Goal: Task Accomplishment & Management: Use online tool/utility

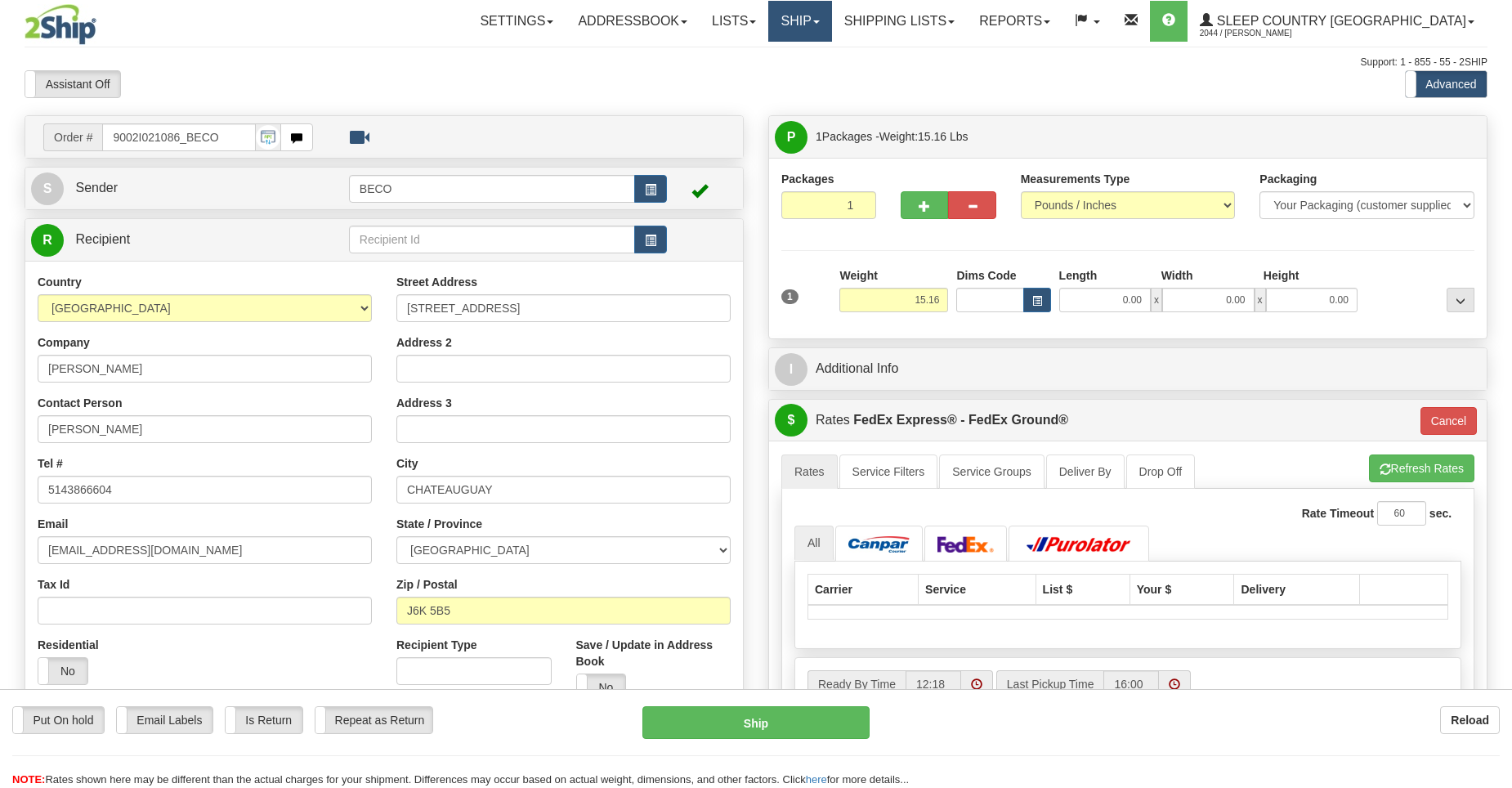
click at [832, 23] on link "Ship" at bounding box center [800, 21] width 63 height 41
click at [832, 60] on link "Ship Screen" at bounding box center [756, 57] width 148 height 22
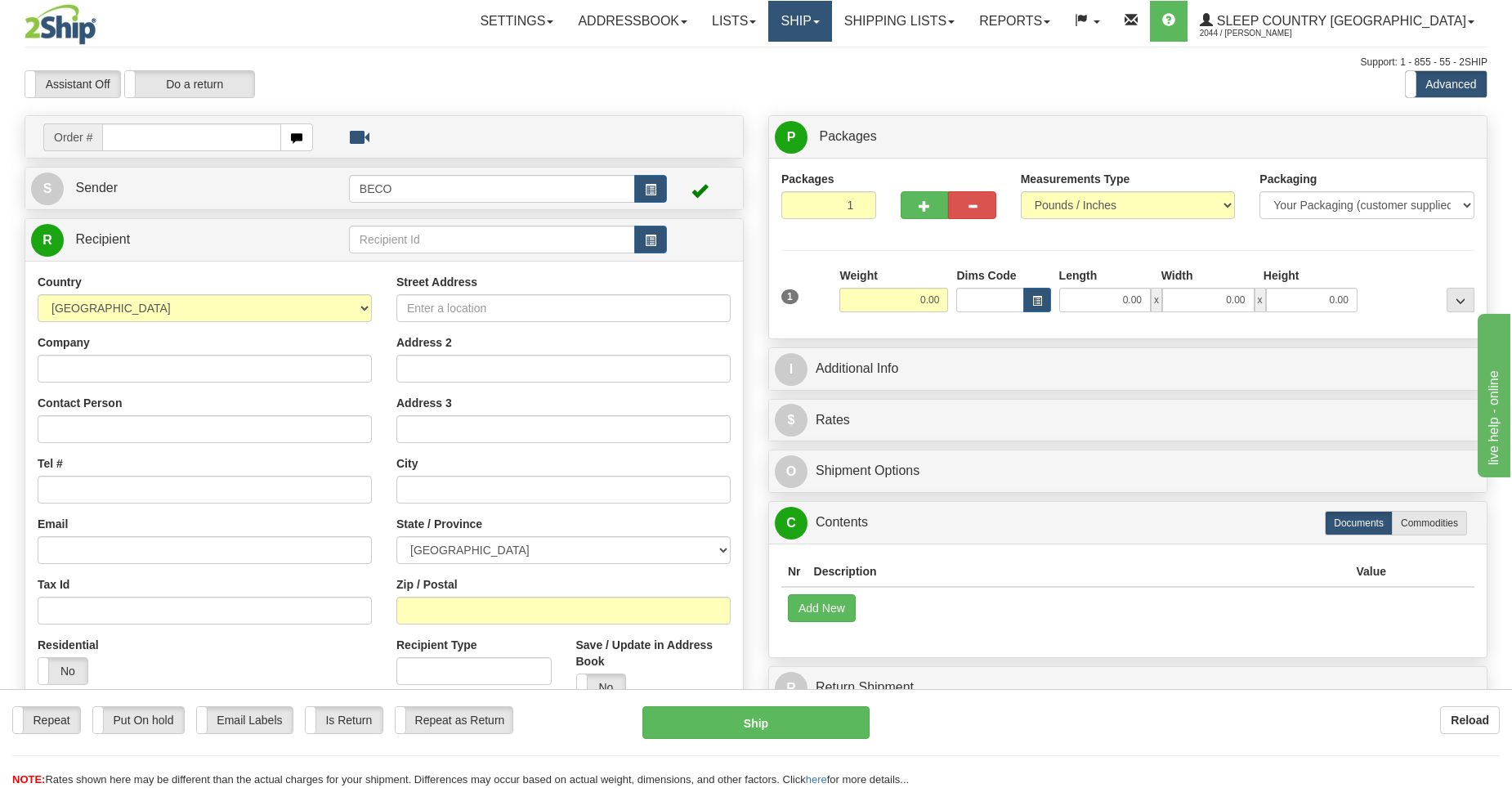
click at [832, 23] on link "Ship" at bounding box center [800, 21] width 63 height 41
click at [815, 82] on span "OnHold / Order Queue" at bounding box center [756, 78] width 115 height 13
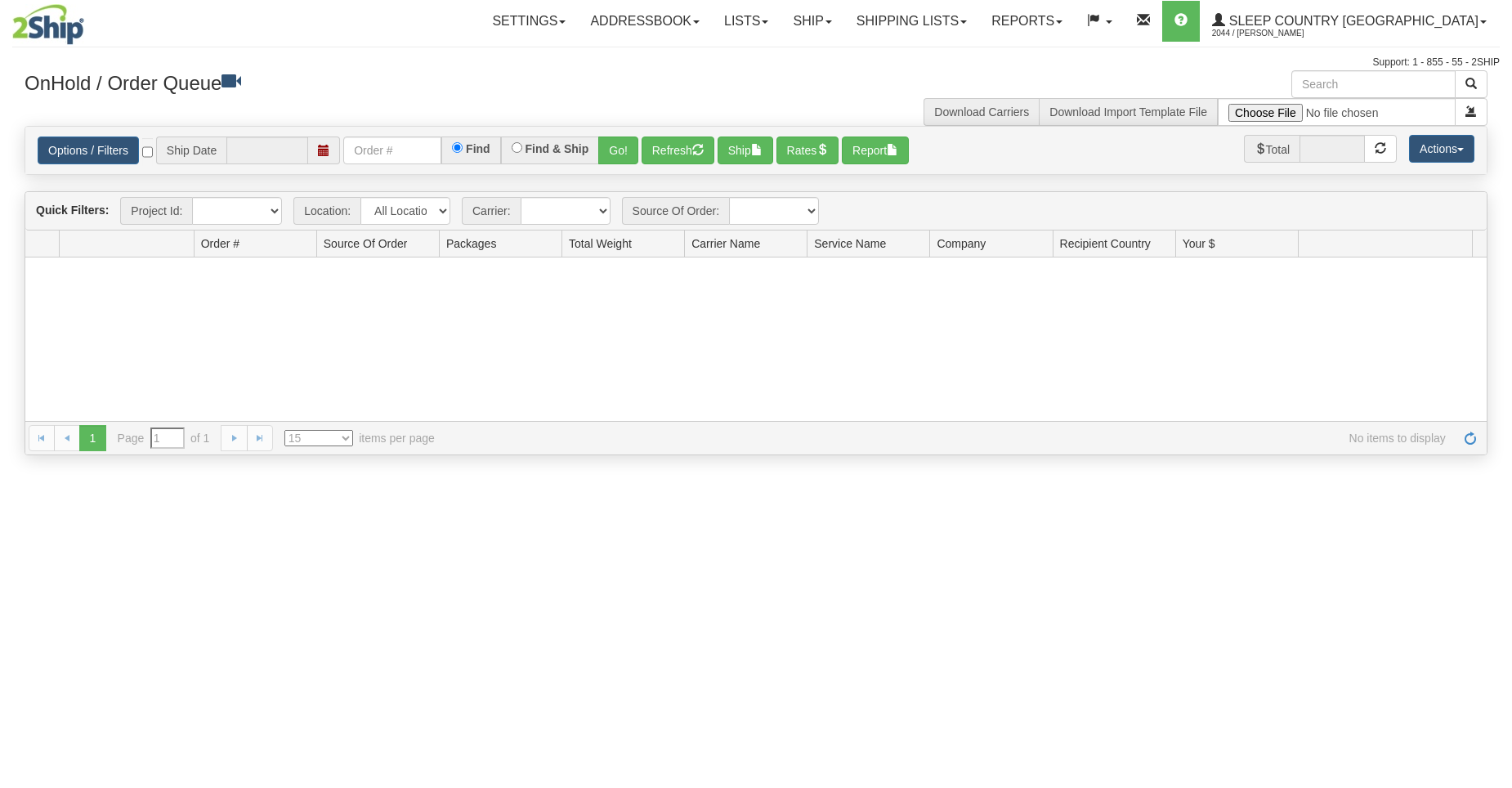
type input "[DATE]"
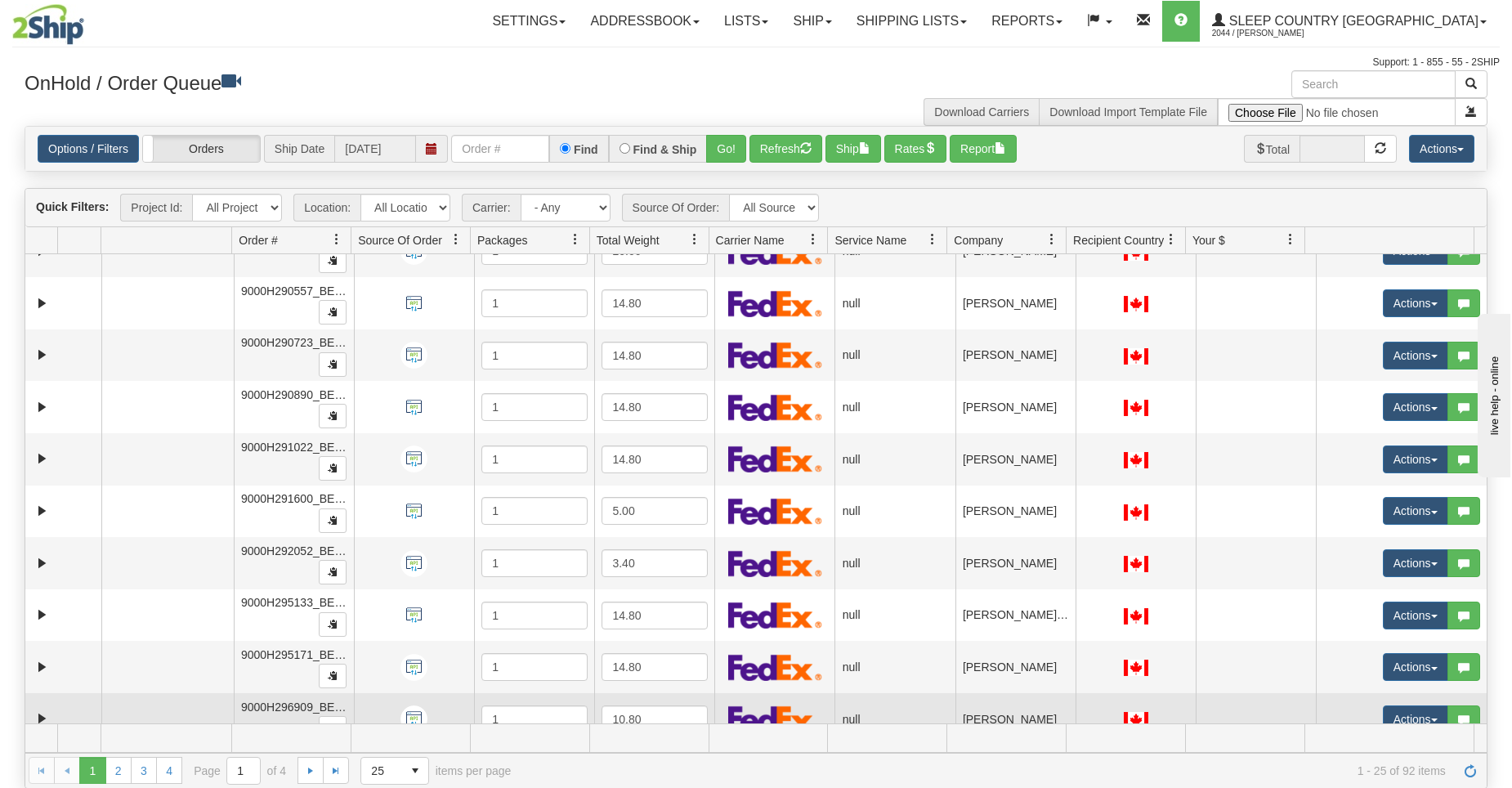
scroll to position [340, 0]
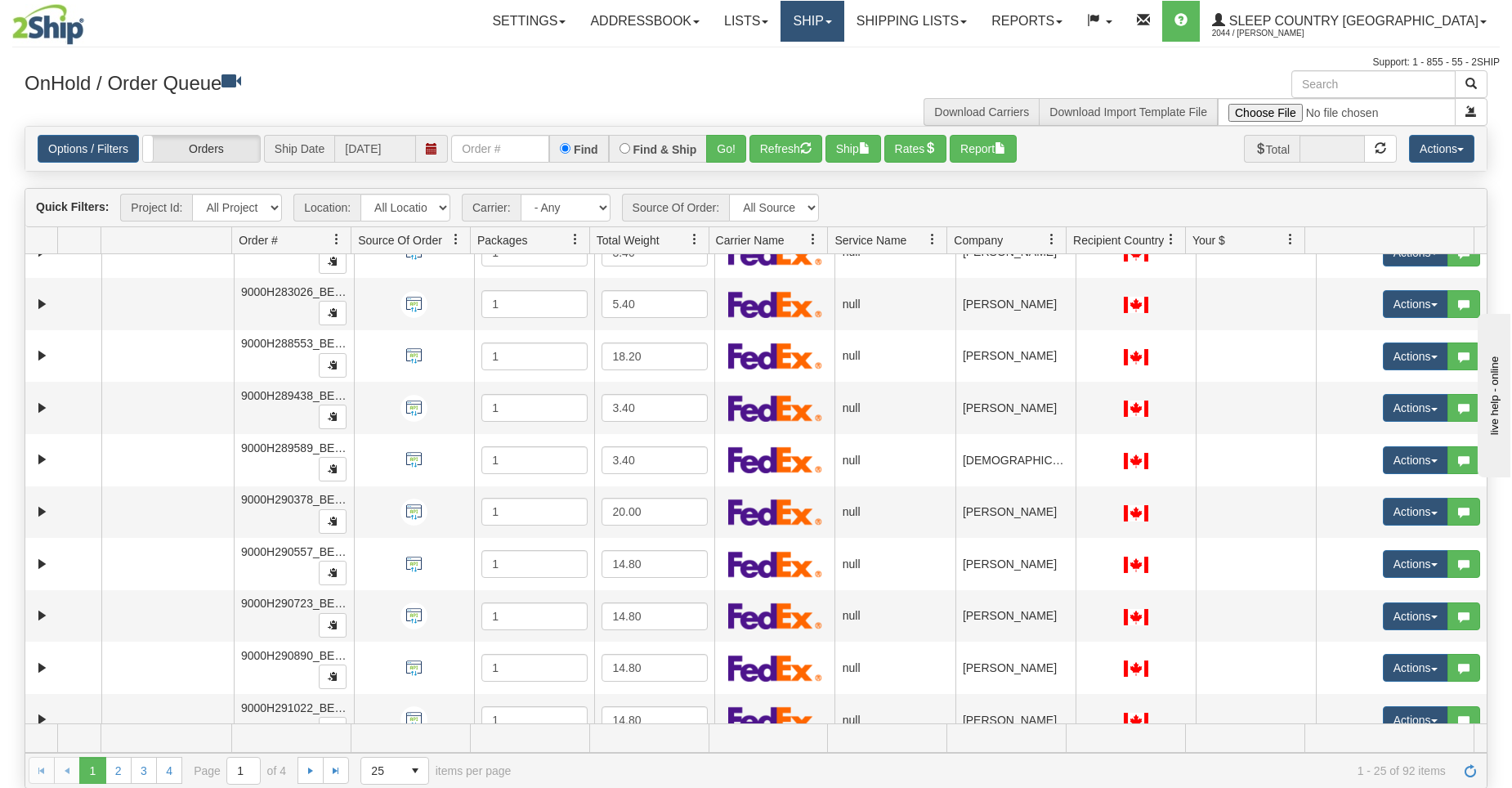
click at [844, 17] on link "Ship" at bounding box center [812, 21] width 63 height 41
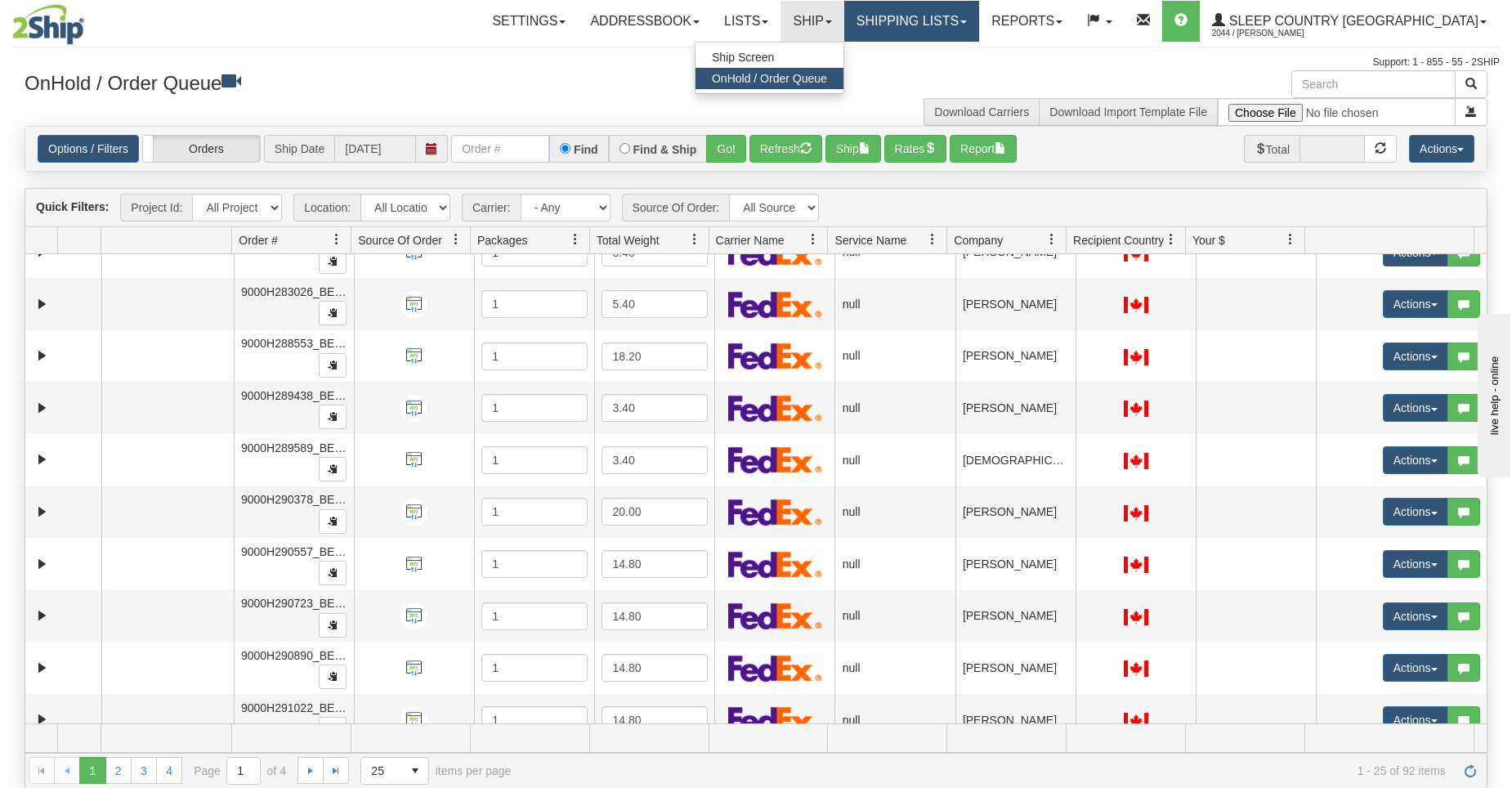
click at [977, 17] on link "Shipping lists" at bounding box center [912, 21] width 135 height 41
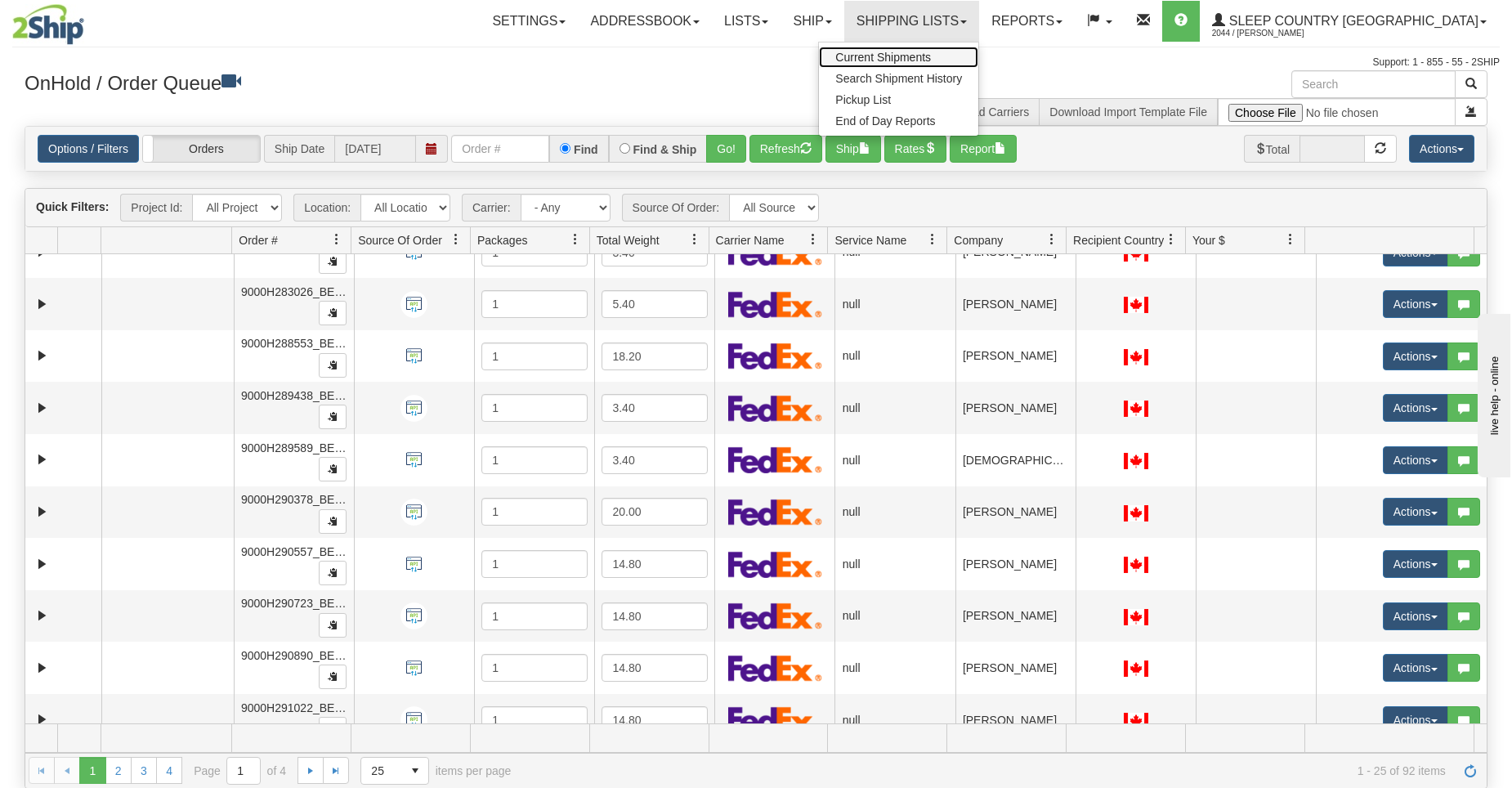
click at [931, 60] on span "Current Shipments" at bounding box center [883, 57] width 96 height 13
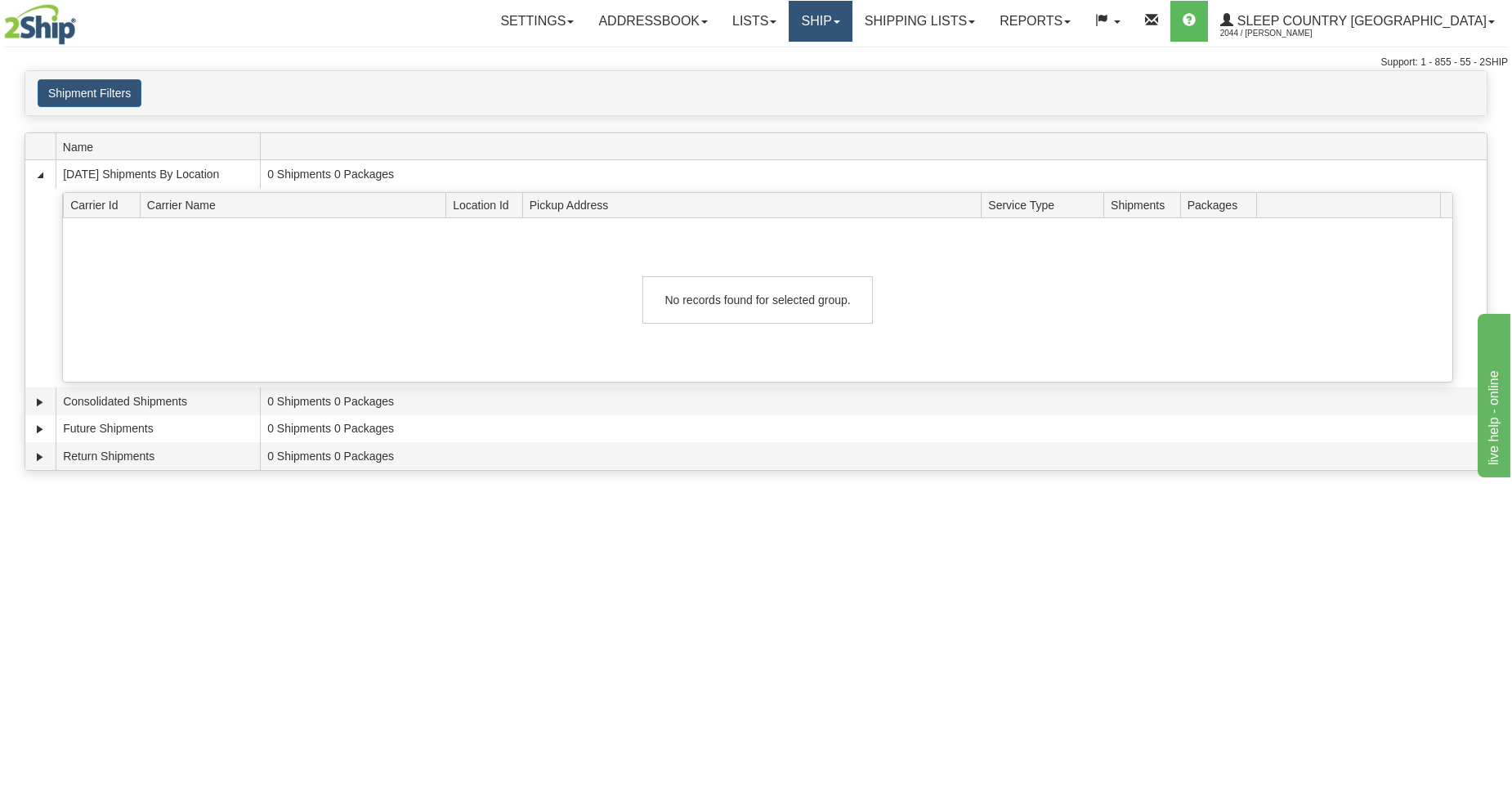
click at [851, 23] on link "Ship" at bounding box center [820, 21] width 63 height 41
click at [579, 105] on div "Shipment Filters Website Agent Client" at bounding box center [756, 93] width 1462 height 28
click at [851, 28] on link "Ship" at bounding box center [820, 21] width 63 height 41
click at [851, 55] on link "Ship Screen" at bounding box center [777, 57] width 148 height 22
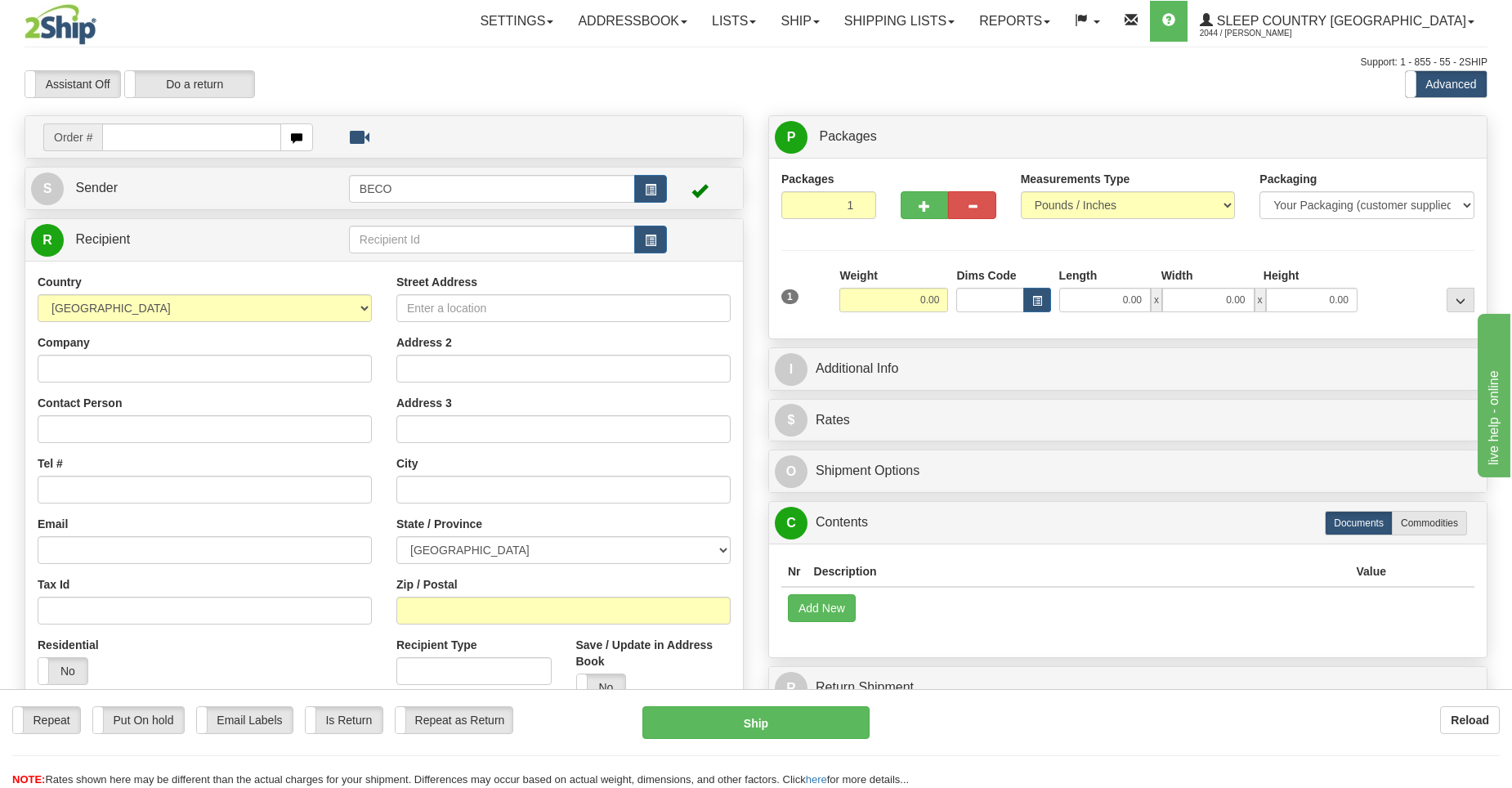
click at [226, 139] on input "text" at bounding box center [191, 137] width 179 height 28
click at [296, 147] on button "button" at bounding box center [297, 137] width 33 height 28
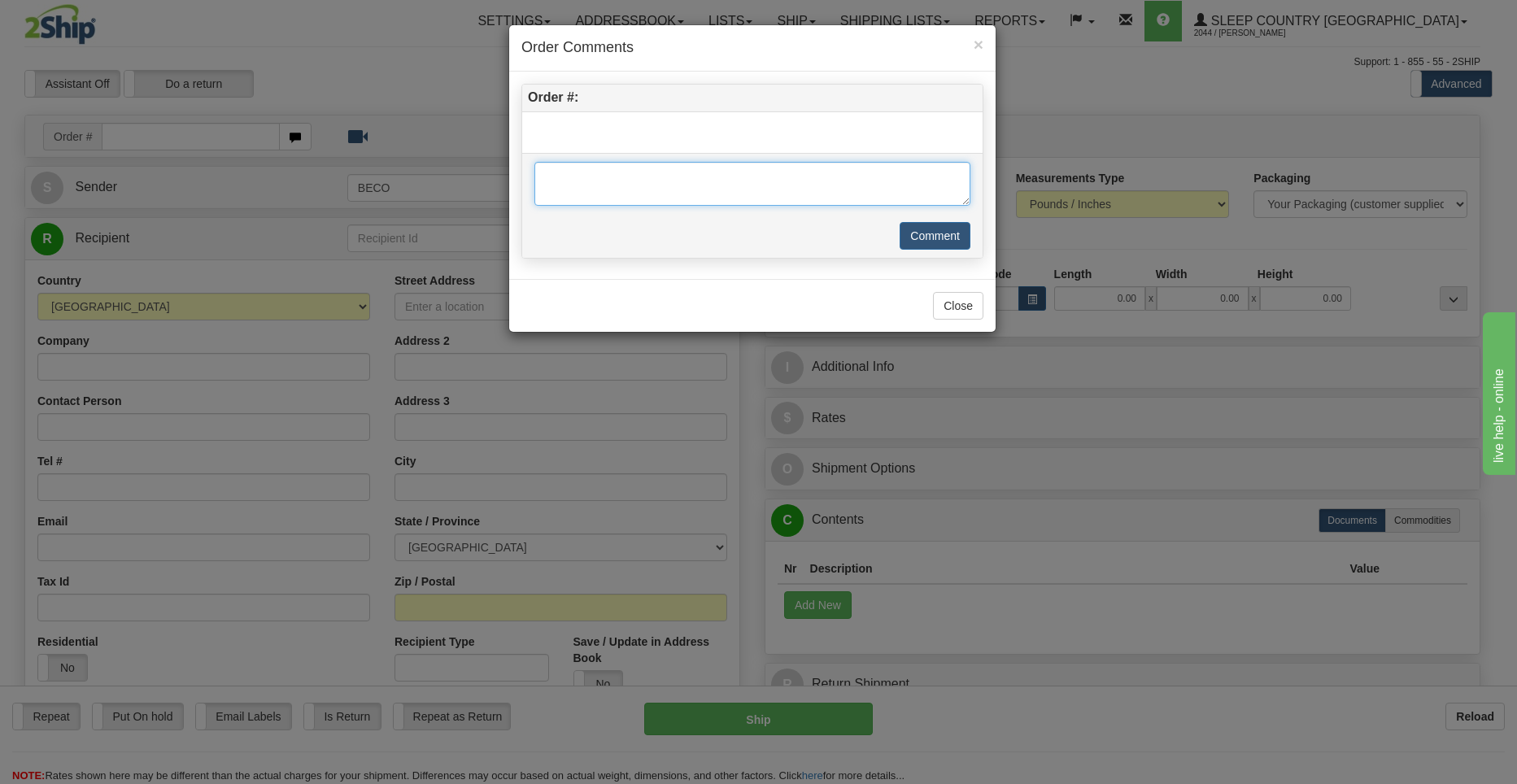
click at [957, 167] on textarea at bounding box center [752, 183] width 436 height 44
click at [978, 48] on span "×" at bounding box center [978, 45] width 9 height 19
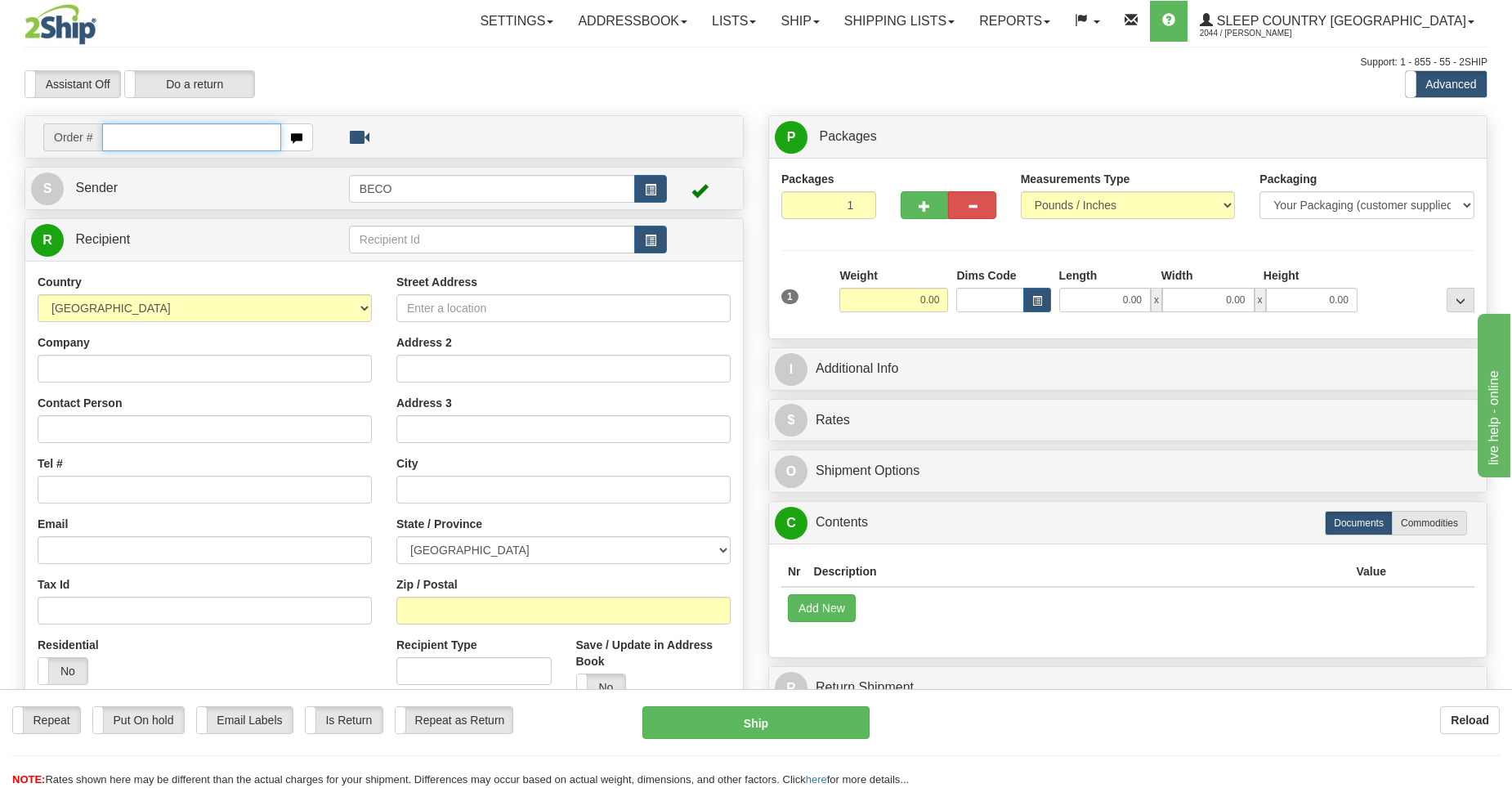
click at [179, 143] on input "text" at bounding box center [191, 137] width 179 height 28
type input "kenneth"
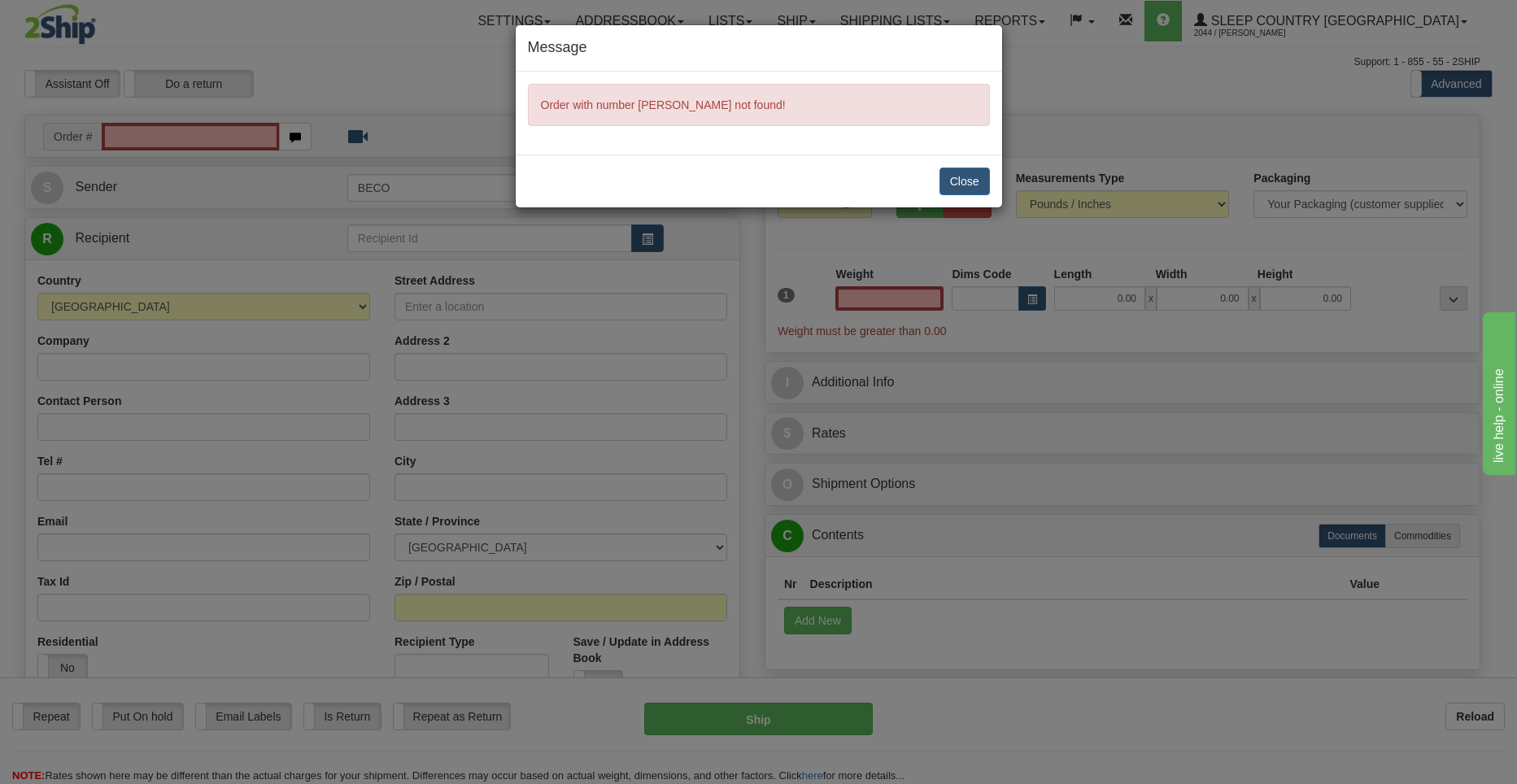
type input "0.00"
click at [990, 181] on div "Close" at bounding box center [758, 181] width 486 height 53
click at [986, 185] on button "Close" at bounding box center [964, 181] width 51 height 27
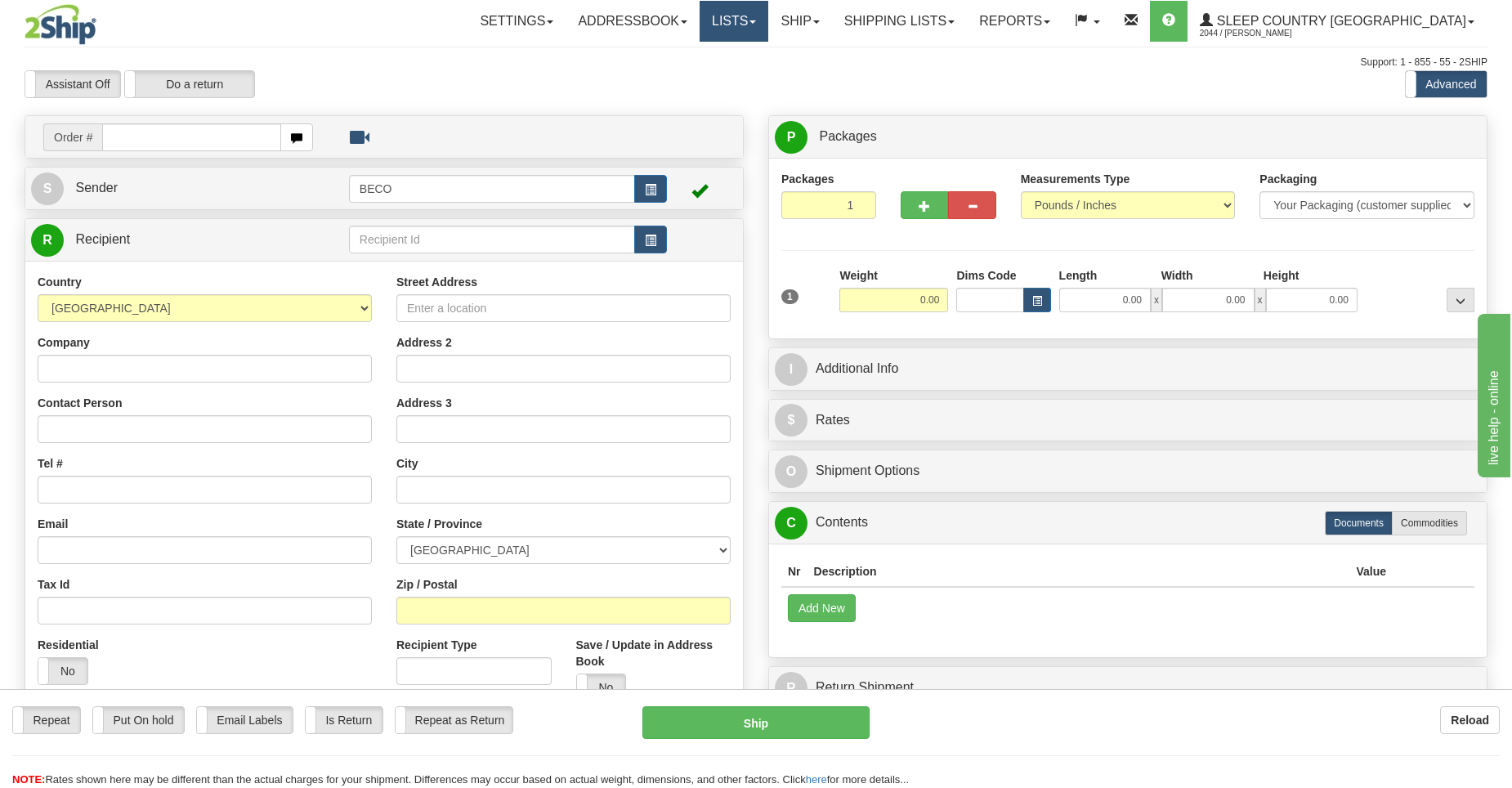
click at [769, 18] on link "Lists" at bounding box center [734, 21] width 69 height 41
click at [832, 8] on link "Ship" at bounding box center [800, 21] width 63 height 41
click at [815, 73] on span "OnHold / Order Queue" at bounding box center [756, 78] width 115 height 13
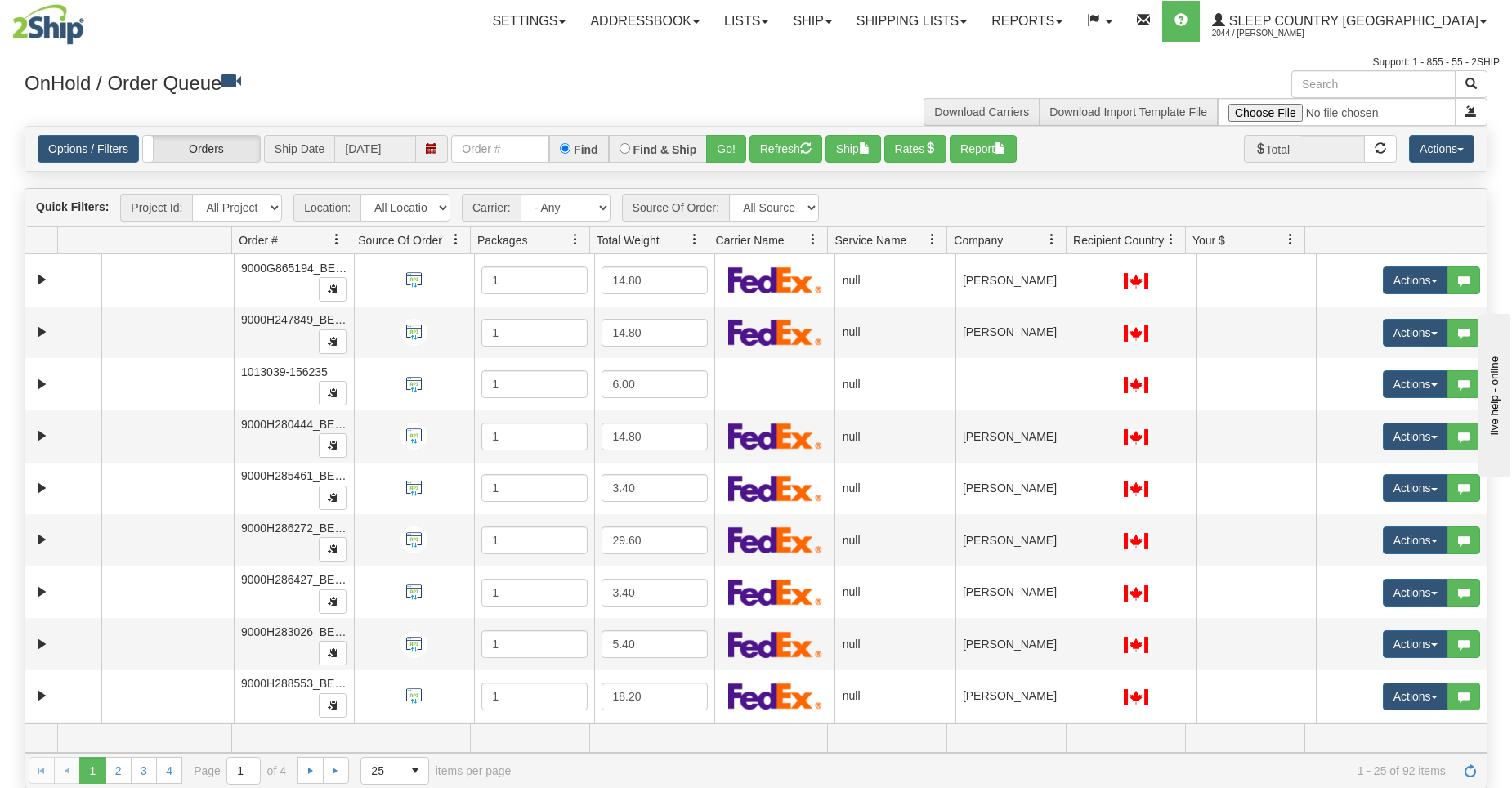
click at [965, 233] on span "Company" at bounding box center [978, 240] width 49 height 16
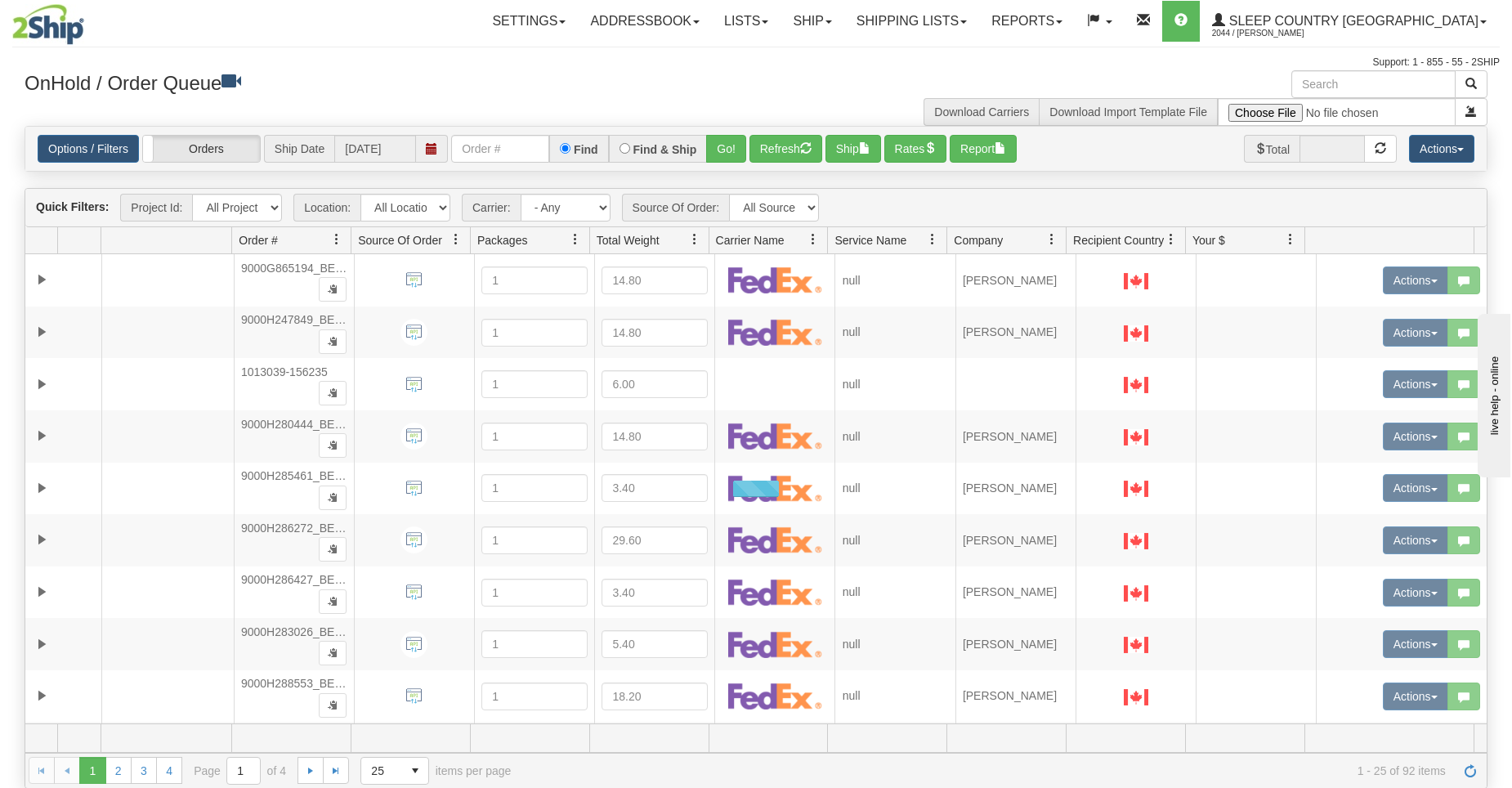
click at [970, 247] on span "Company" at bounding box center [978, 240] width 49 height 16
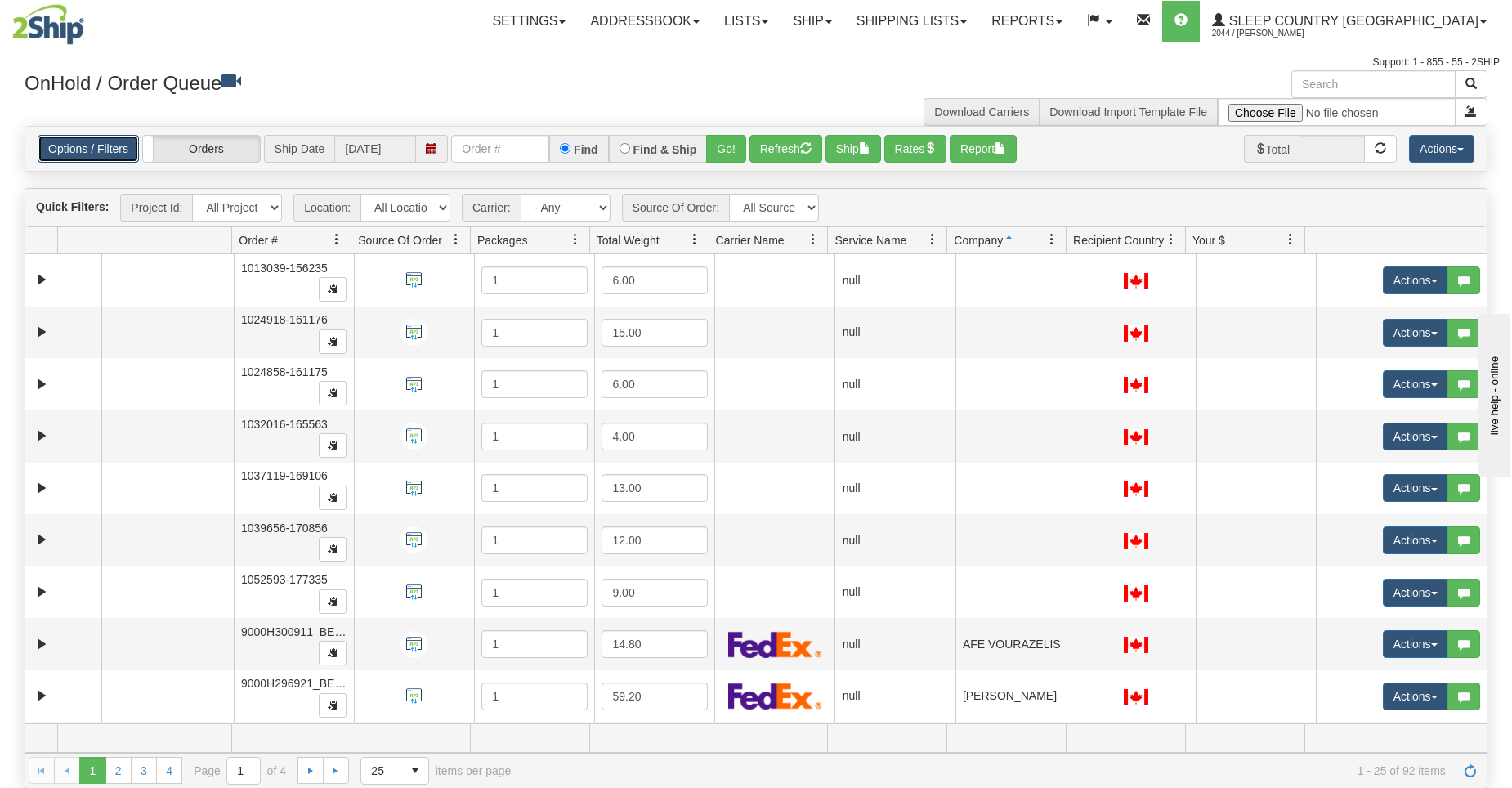
click at [106, 156] on link "Options / Filters" at bounding box center [88, 148] width 101 height 28
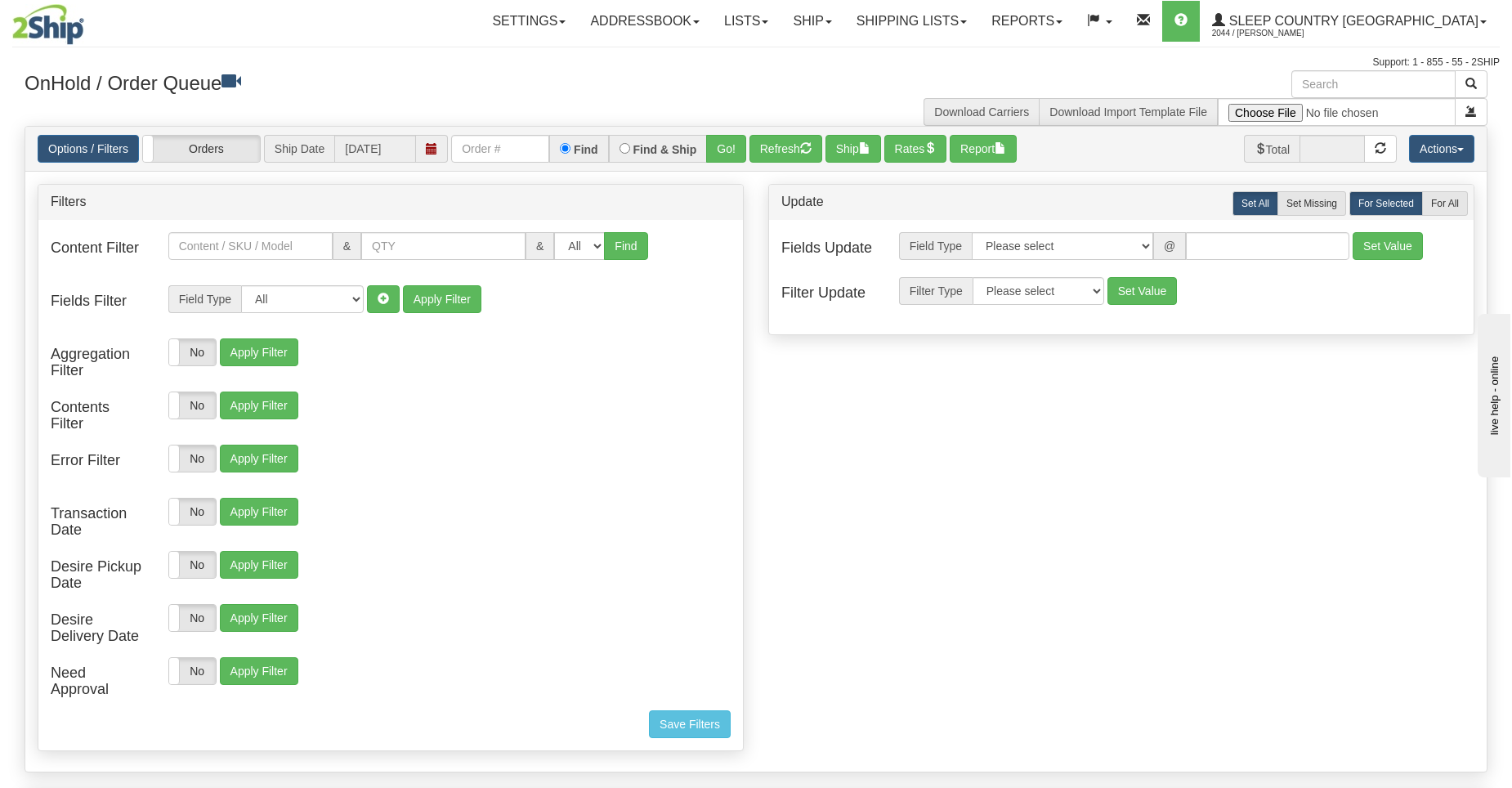
click at [1208, 132] on div "Options / Filters Group Shipments Orders Ship Date 08/28/2025 Find Find & Ship …" at bounding box center [756, 148] width 1462 height 44
click at [781, 21] on link "Lists" at bounding box center [747, 21] width 69 height 41
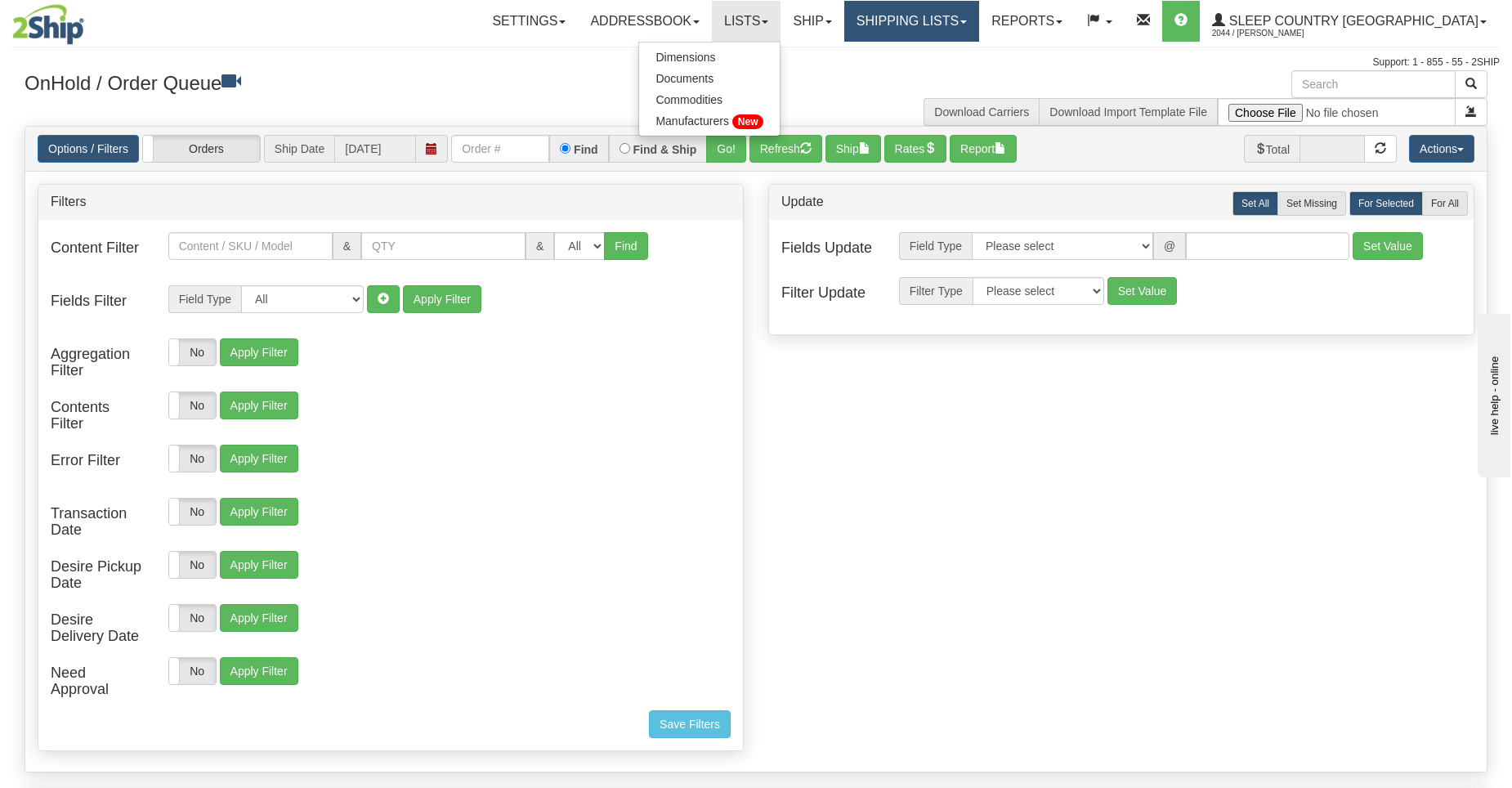
click at [951, 17] on link "Shipping lists" at bounding box center [912, 21] width 135 height 41
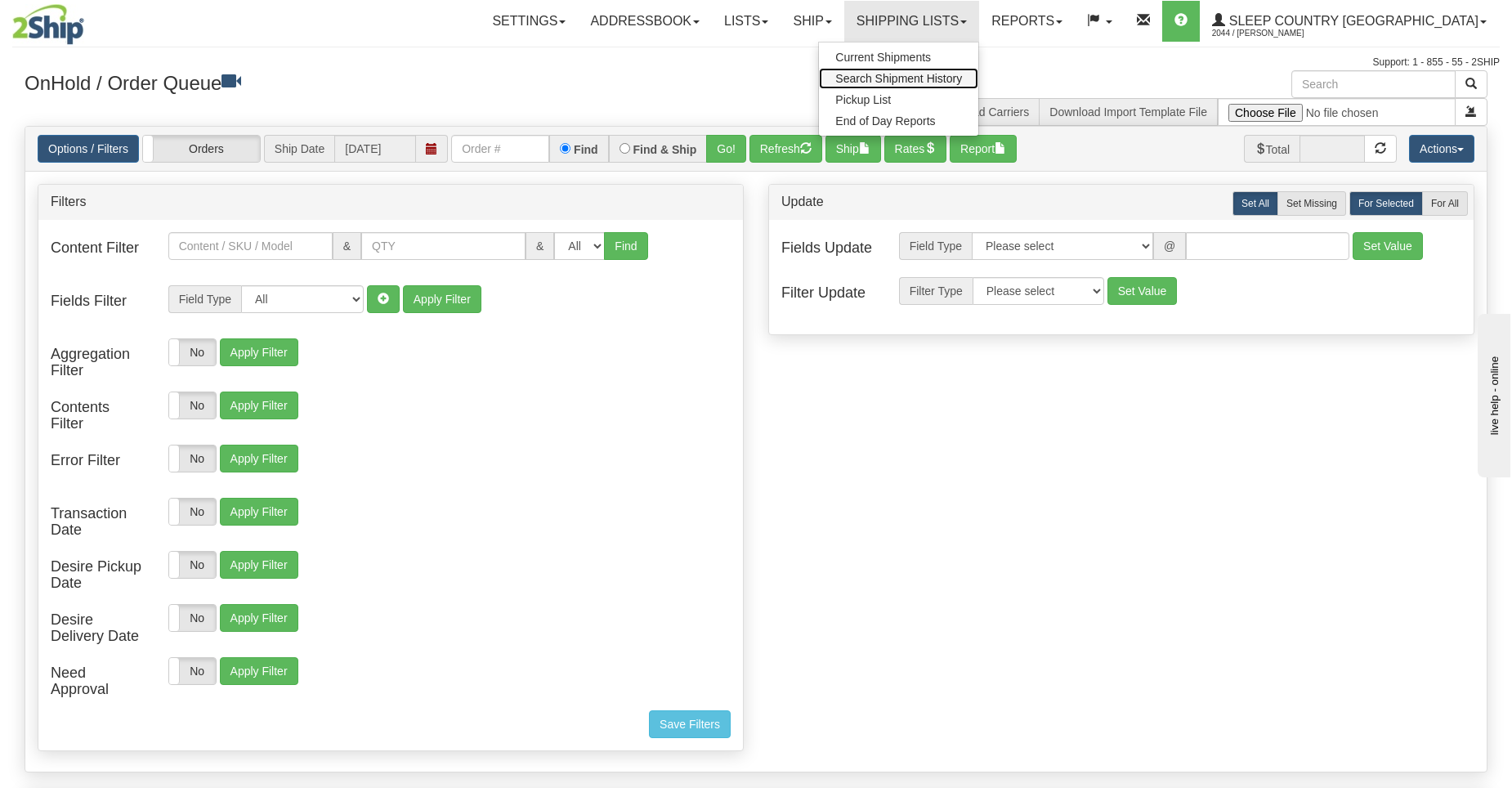
click at [962, 72] on span "Search Shipment History" at bounding box center [898, 78] width 127 height 13
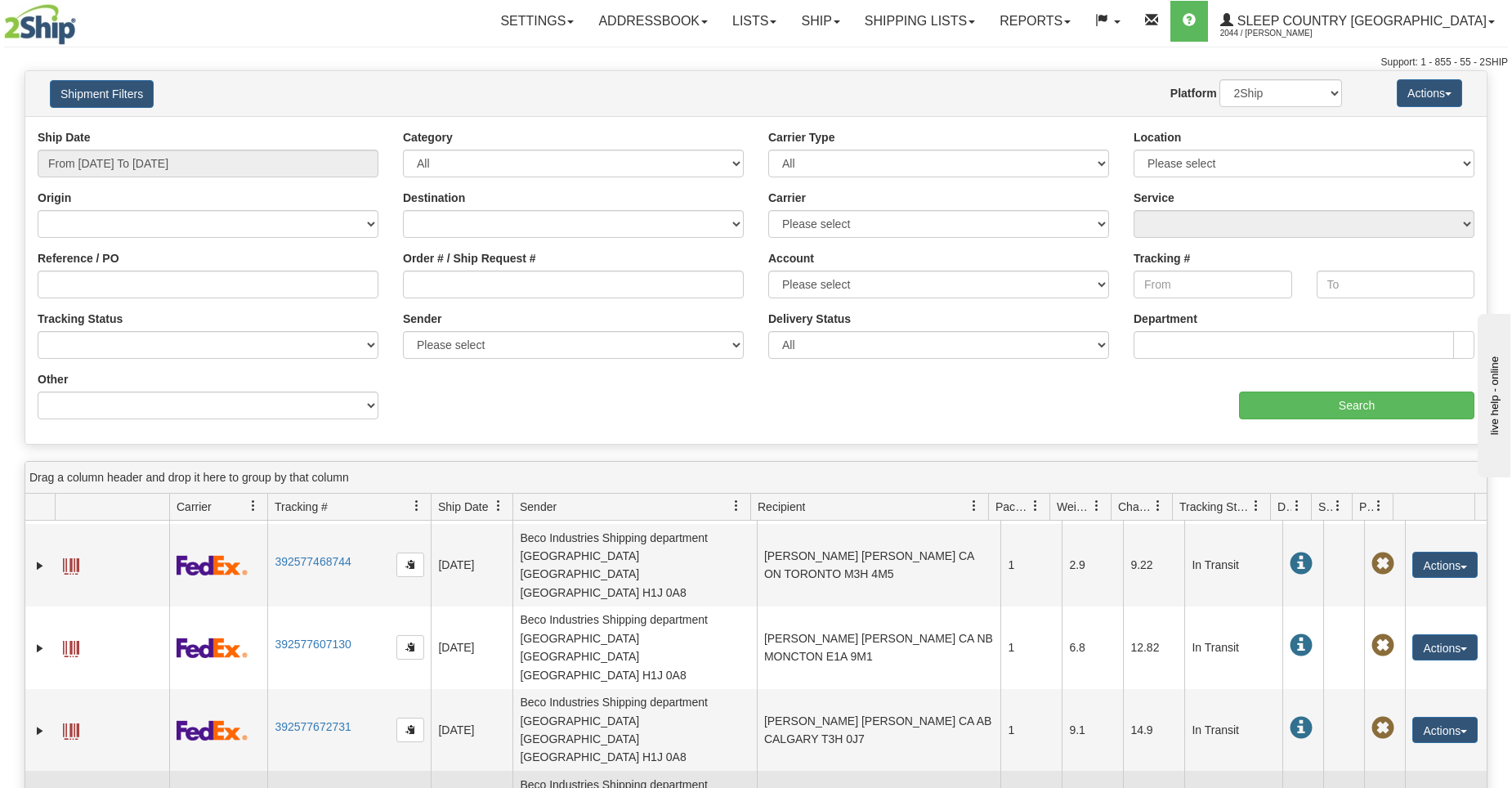
scroll to position [500, 0]
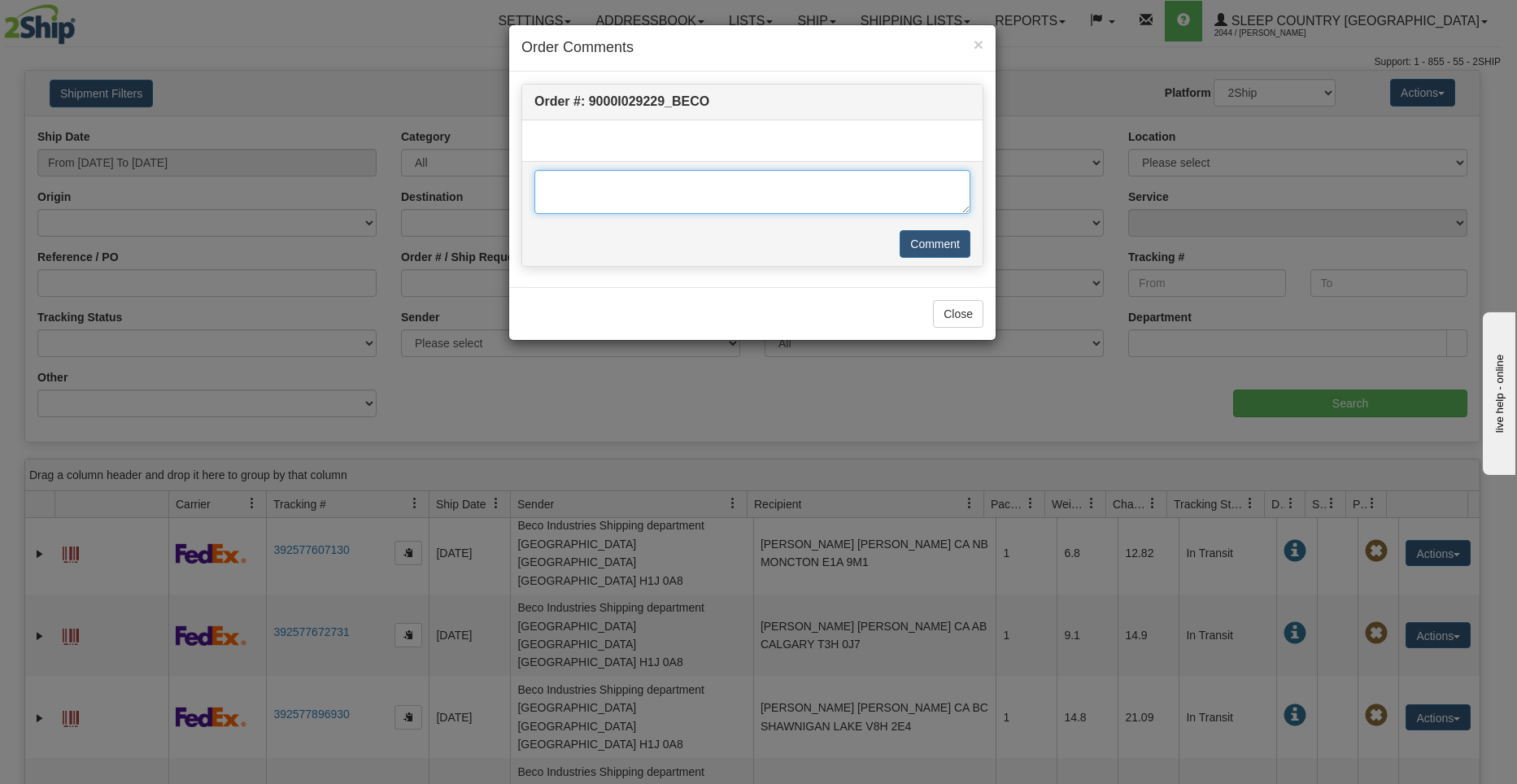
click at [892, 201] on textarea at bounding box center [752, 191] width 436 height 44
click at [967, 325] on button "Close" at bounding box center [958, 313] width 51 height 27
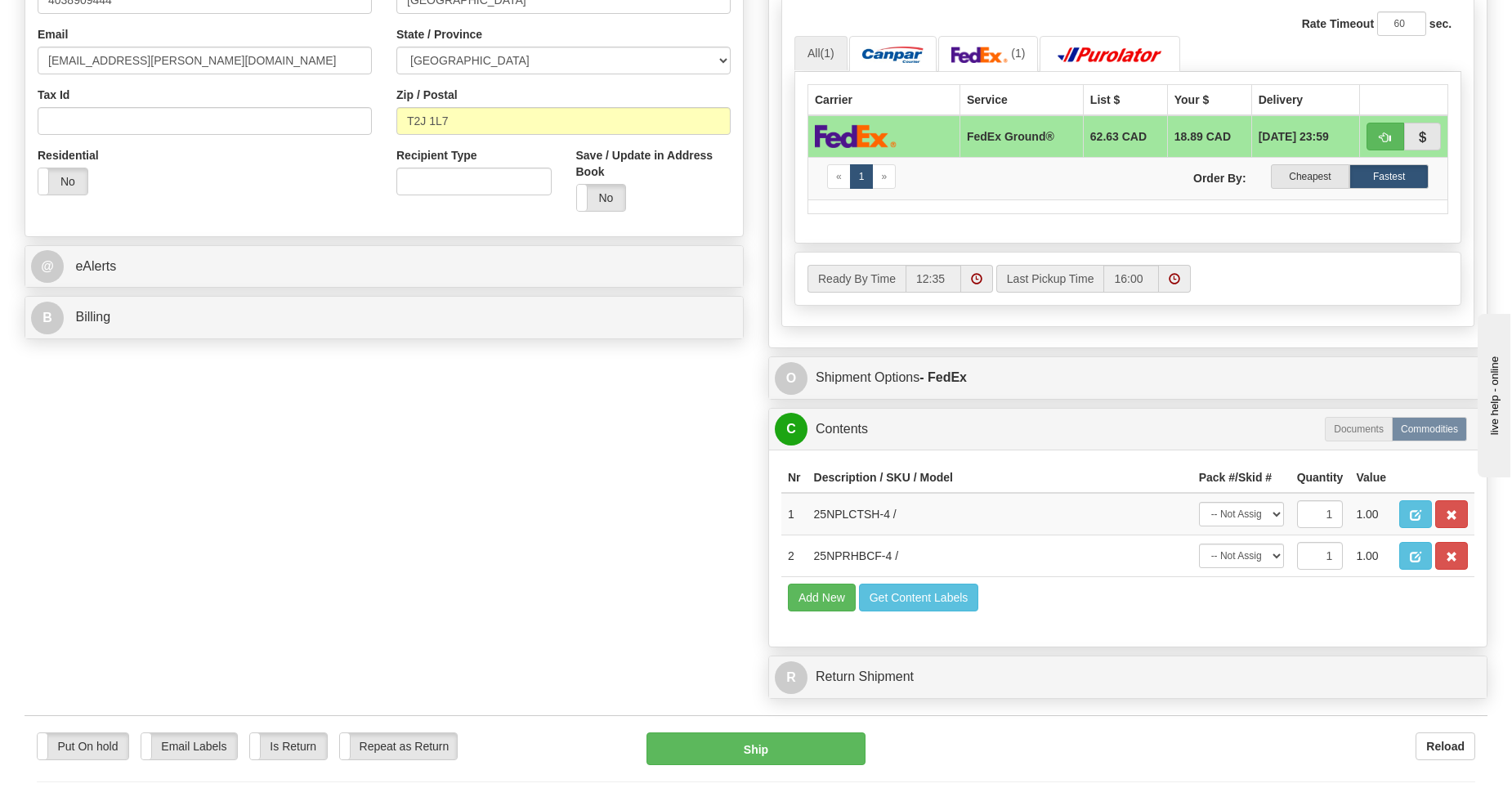
scroll to position [245, 0]
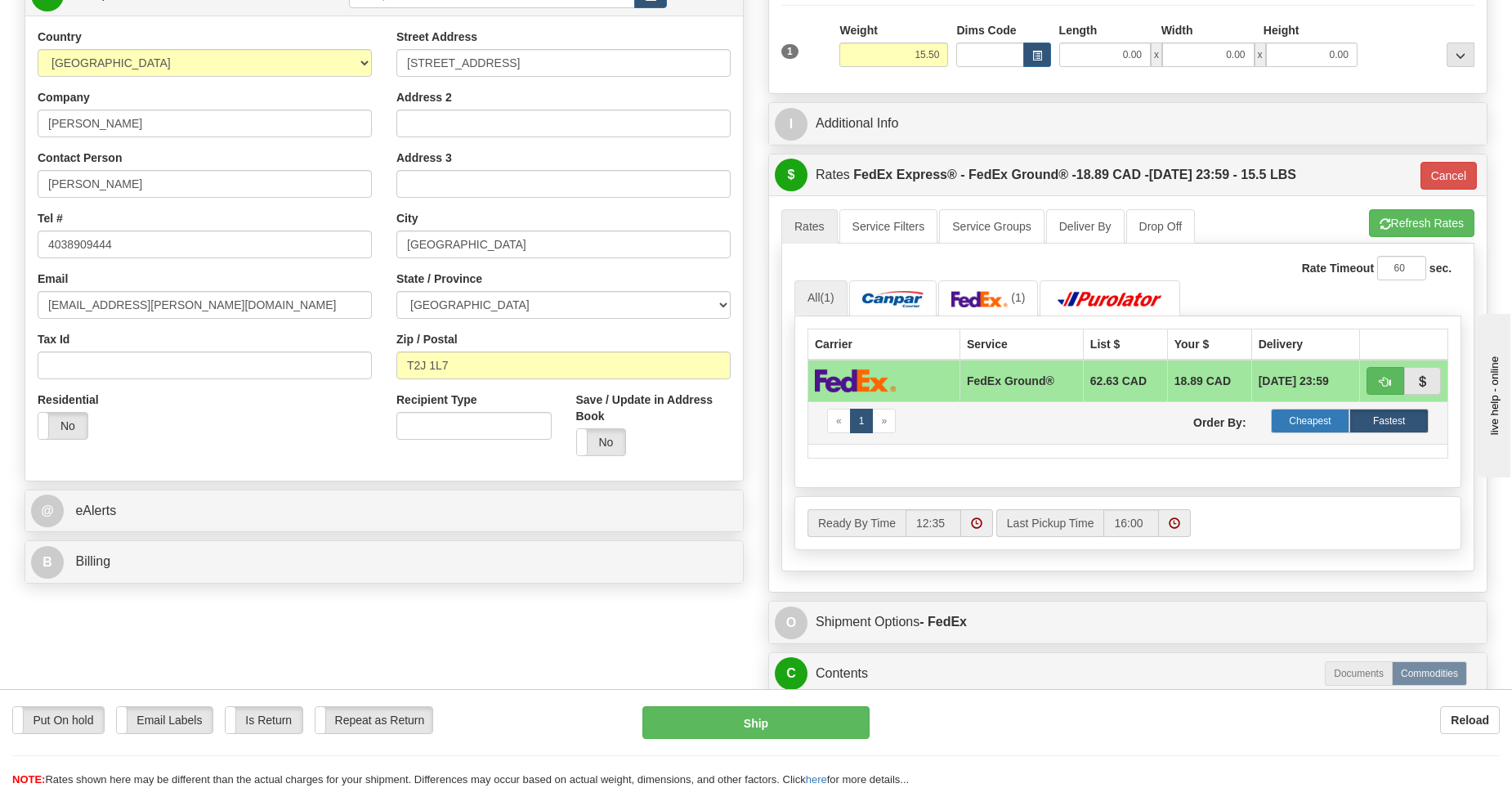
click at [1326, 423] on label "Cheapest" at bounding box center [1311, 420] width 79 height 24
click at [1319, 420] on label "Cheapest" at bounding box center [1311, 420] width 79 height 24
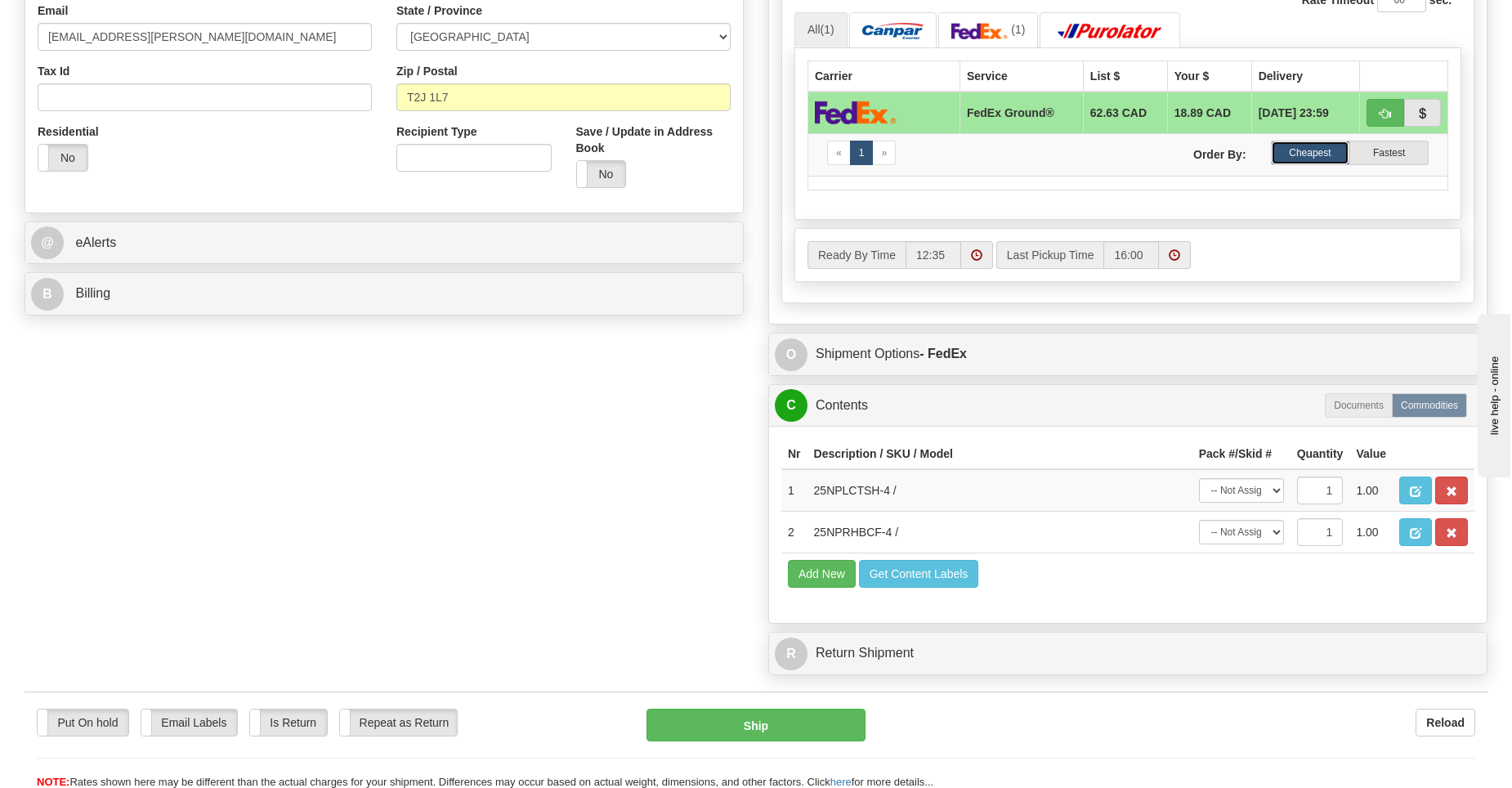
scroll to position [572, 0]
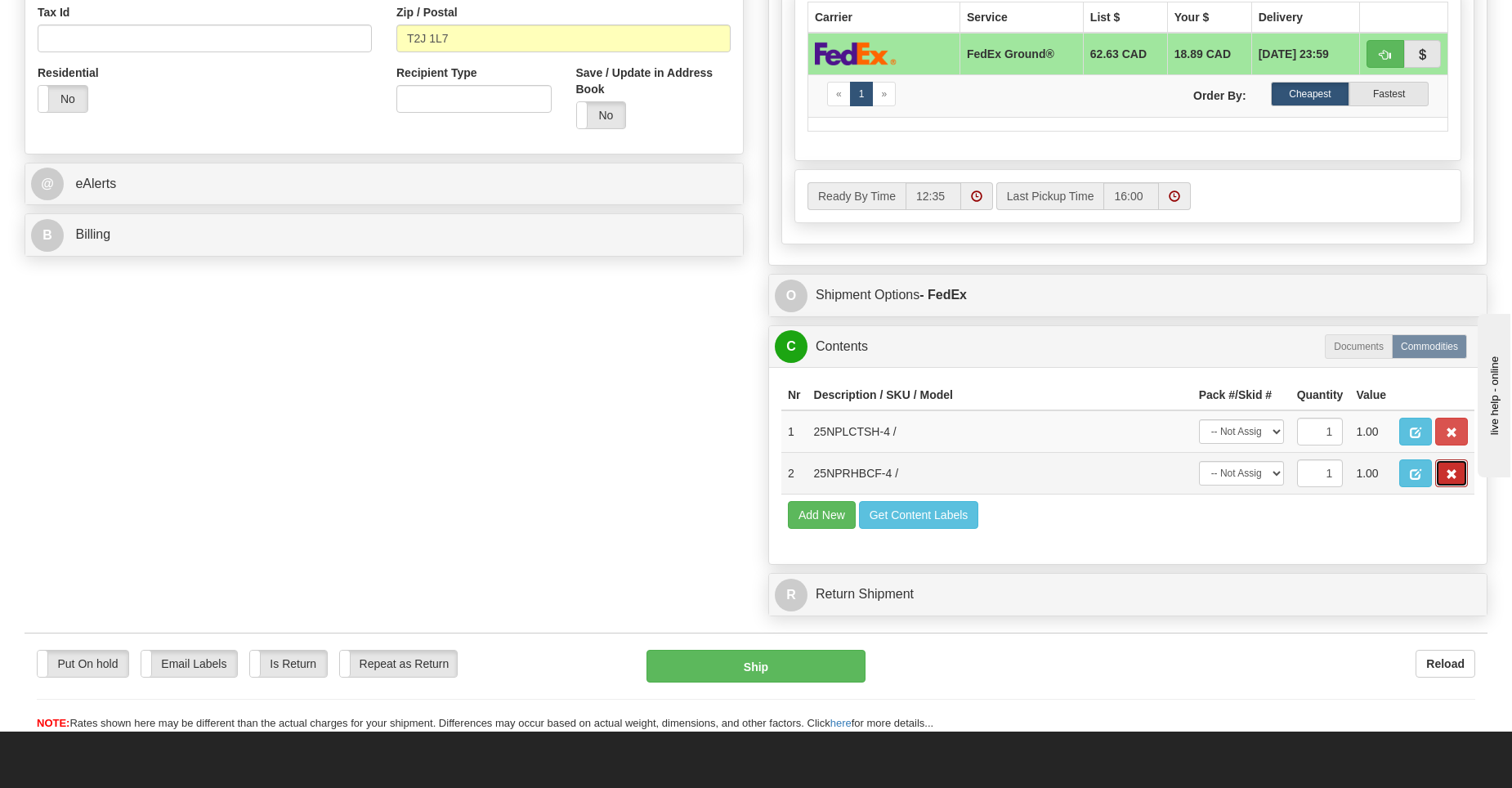
click at [1449, 473] on span "button" at bounding box center [1452, 474] width 11 height 10
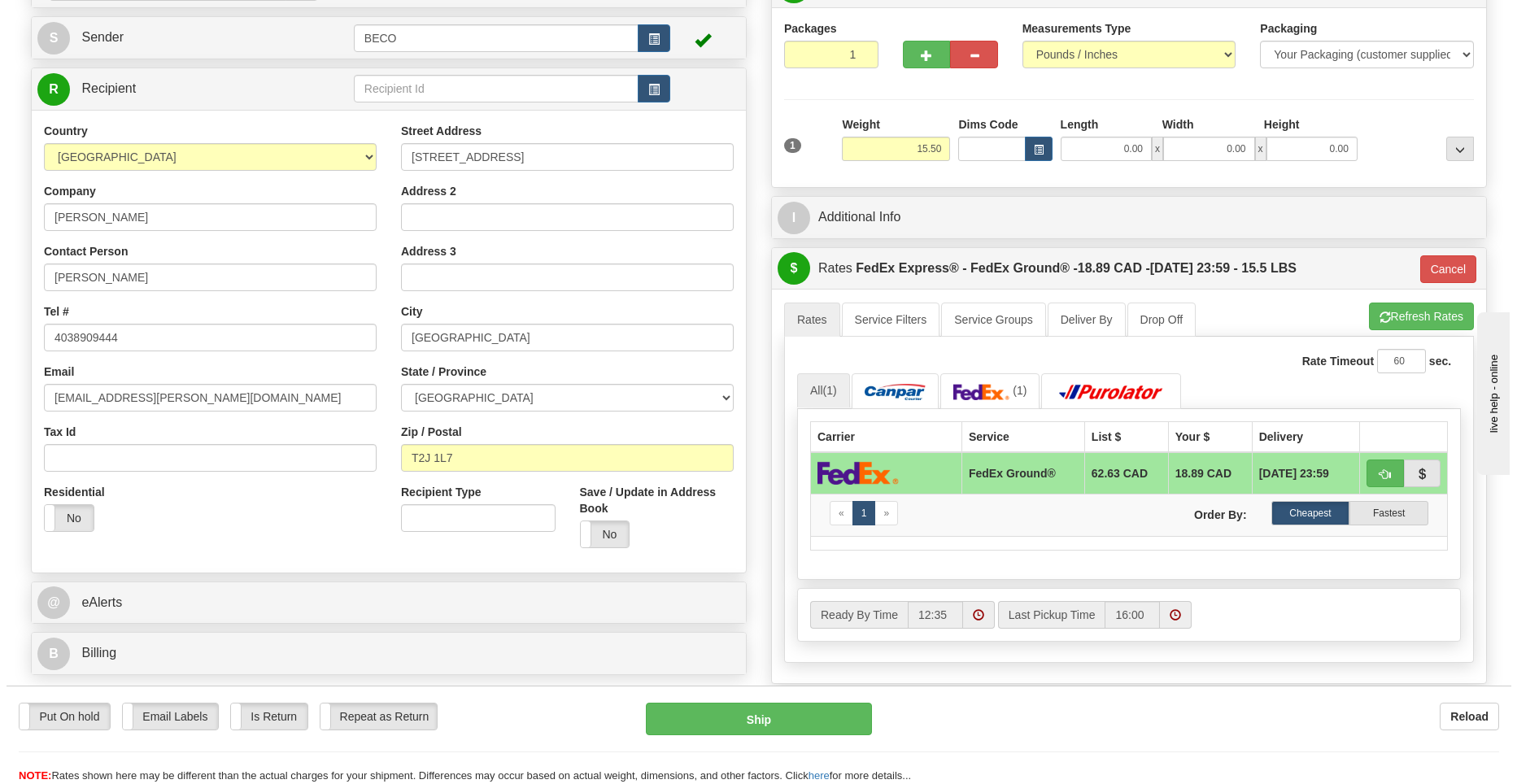
scroll to position [406, 0]
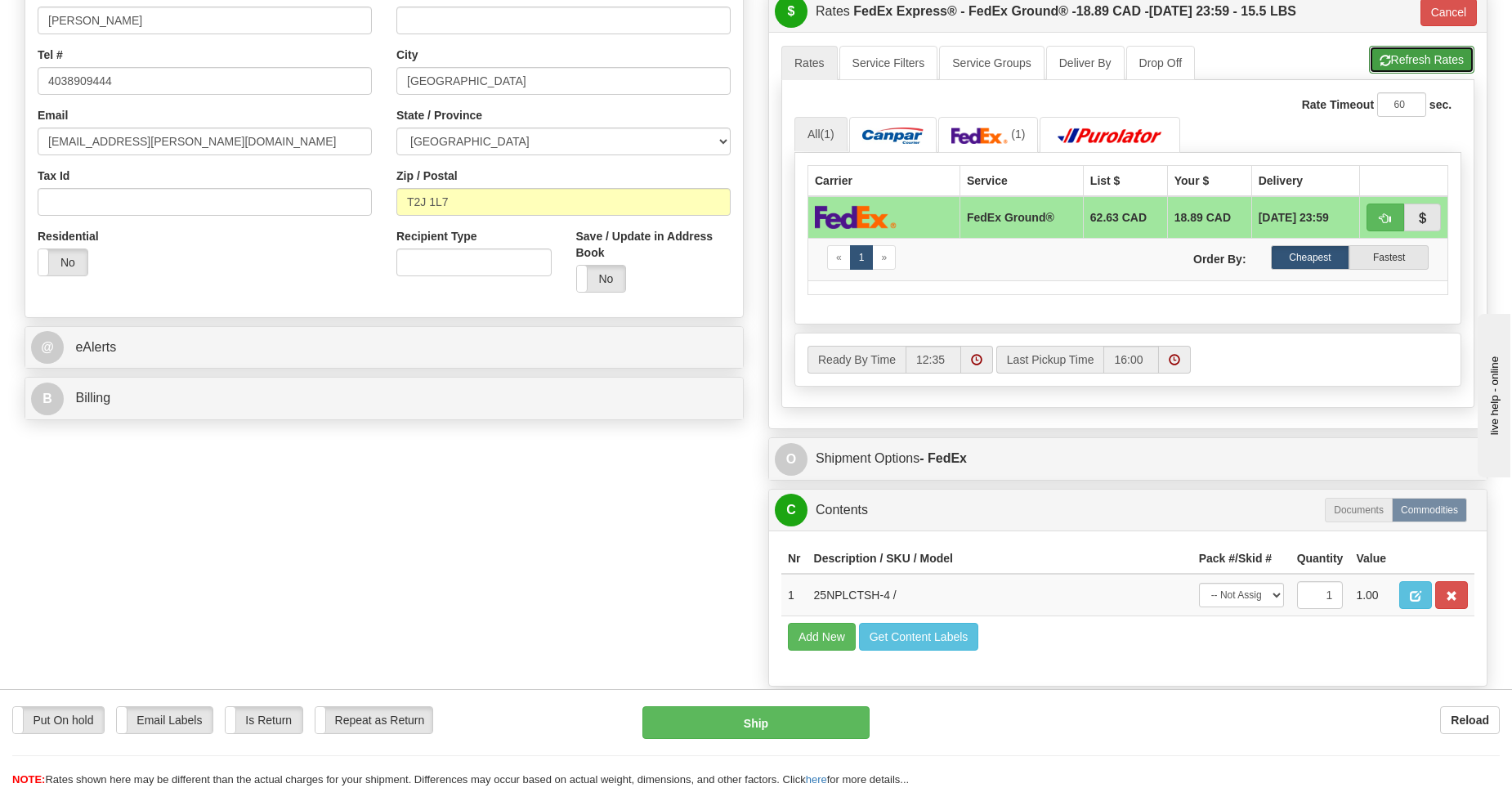
click at [1388, 62] on button "Refresh Rates" at bounding box center [1422, 60] width 105 height 28
type input "92"
click at [1300, 253] on label "Cheapest" at bounding box center [1311, 257] width 79 height 24
click at [710, 724] on button "Ship" at bounding box center [756, 722] width 227 height 33
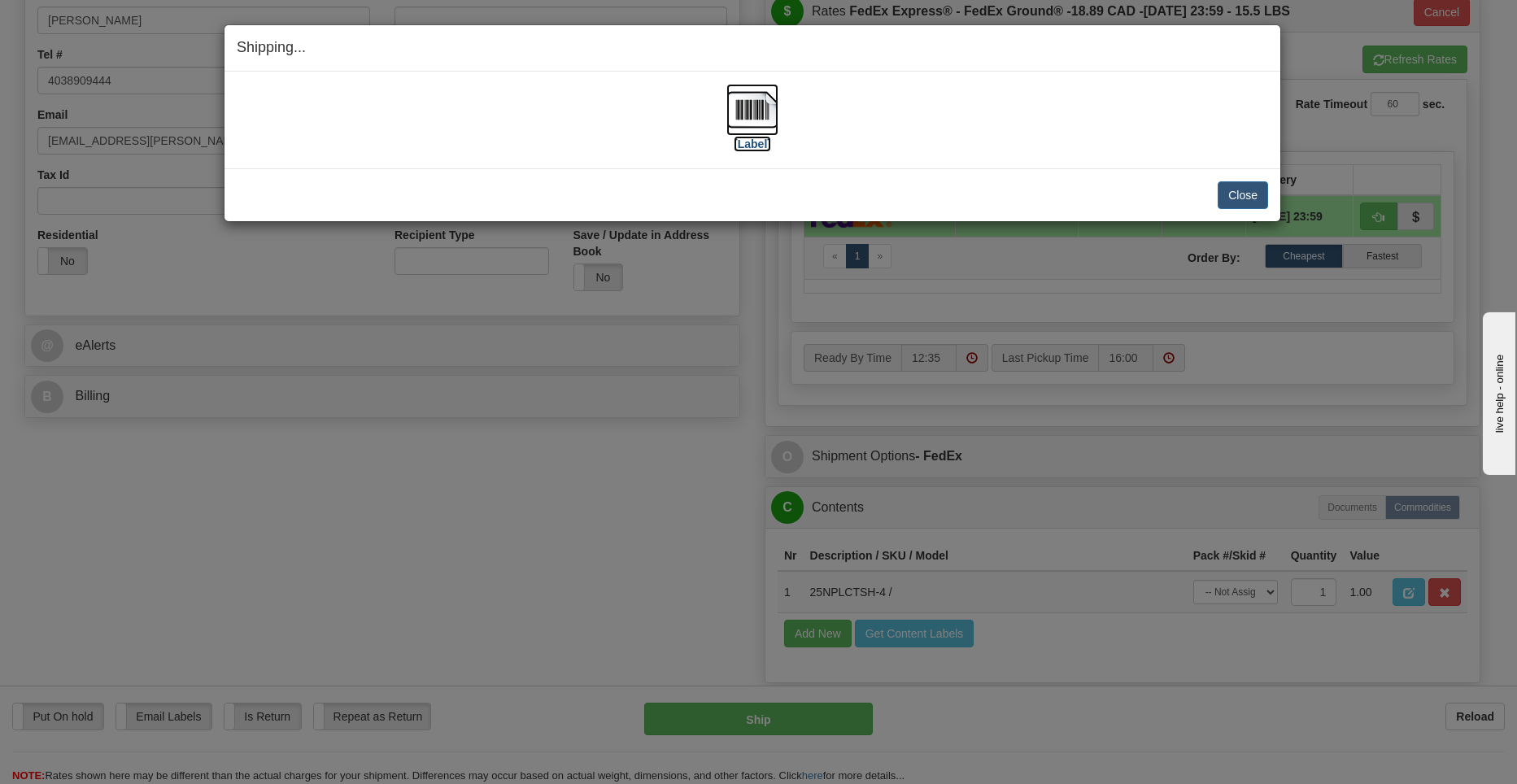
click at [758, 114] on img at bounding box center [752, 110] width 52 height 52
